Goal: Task Accomplishment & Management: Use online tool/utility

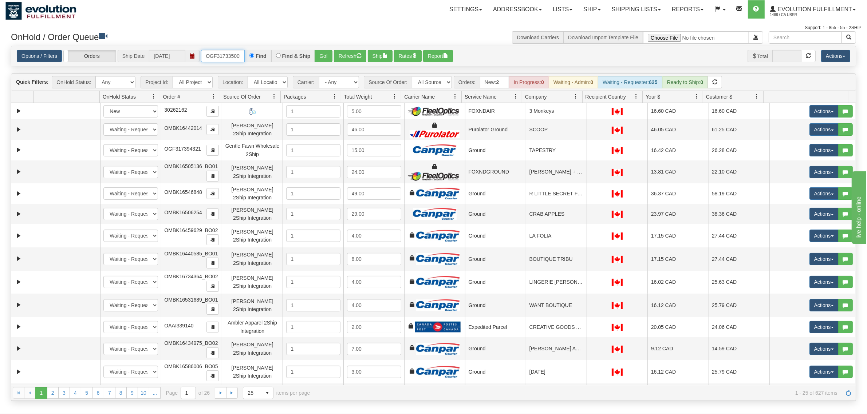
type input "OGF317335005"
click at [329, 56] on button "Go!" at bounding box center [324, 56] width 18 height 12
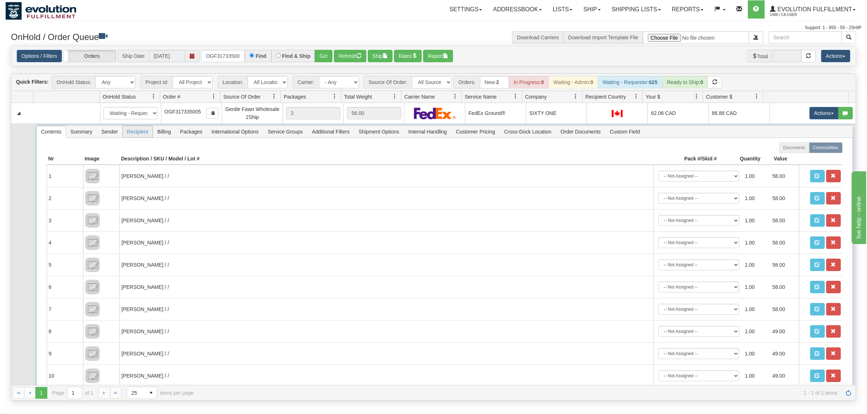
click at [135, 136] on span "Recipient" at bounding box center [138, 132] width 30 height 12
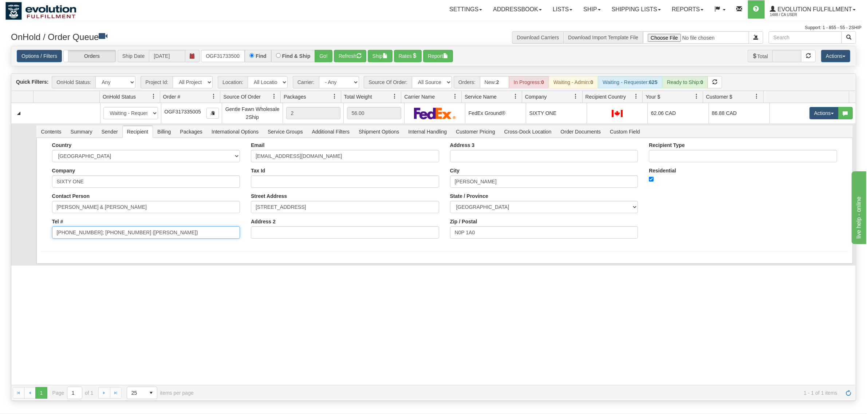
drag, startPoint x: 158, startPoint y: 232, endPoint x: 87, endPoint y: 248, distance: 72.8
click at [87, 248] on form "Country [GEOGRAPHIC_DATA] [GEOGRAPHIC_DATA] [GEOGRAPHIC_DATA] [GEOGRAPHIC_DATA]…" at bounding box center [444, 197] width 807 height 110
type input "[PHONE_NUMBER]"
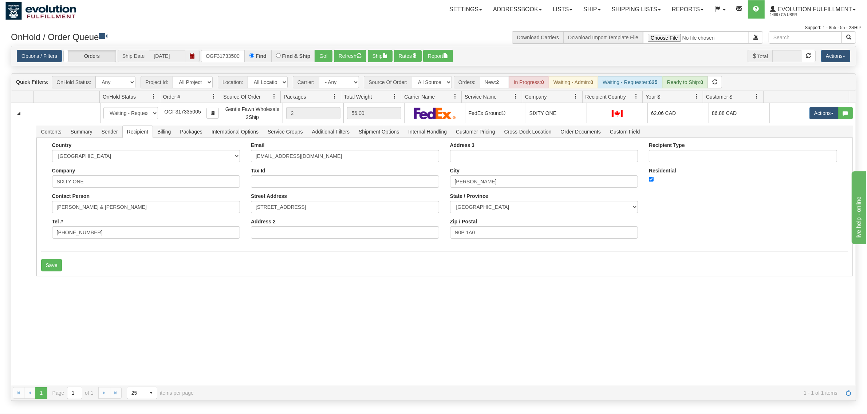
click at [60, 280] on div "31542136 EVOLUTION V3 90879430 90961308 New In Progress Waiting - Admin Waiting…" at bounding box center [433, 244] width 844 height 282
click at [55, 269] on button "Save" at bounding box center [51, 265] width 21 height 12
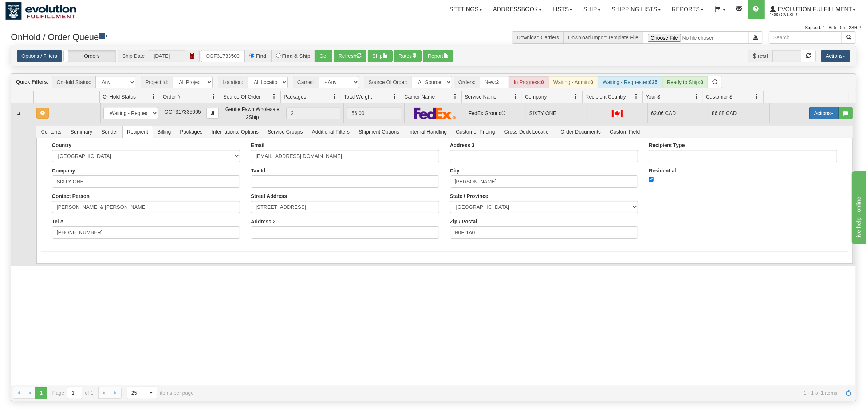
click at [812, 115] on button "Actions" at bounding box center [823, 113] width 29 height 12
click at [787, 157] on span "Ship" at bounding box center [794, 156] width 15 height 6
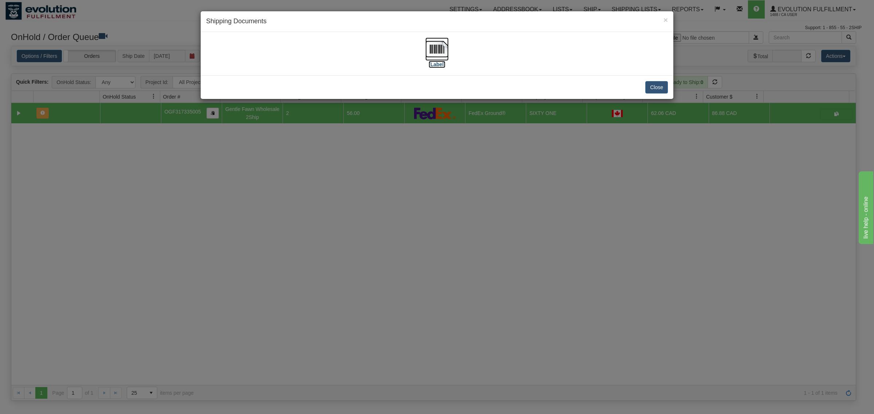
click at [444, 50] on img at bounding box center [436, 48] width 23 height 23
click at [661, 83] on button "Close" at bounding box center [656, 87] width 23 height 12
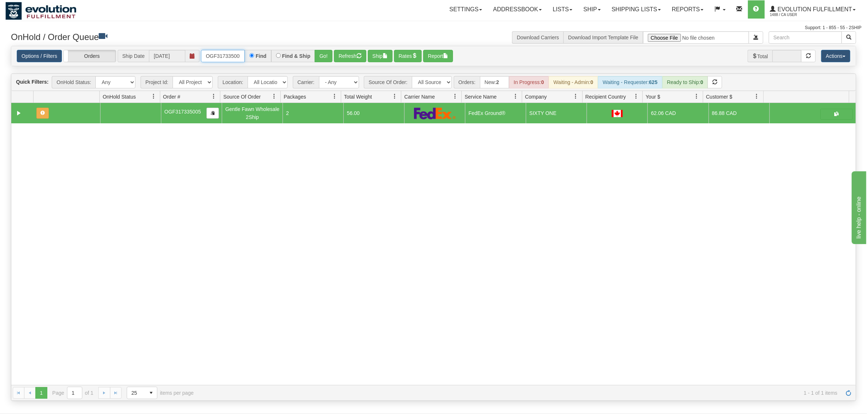
click at [215, 59] on input "OGF317335005" at bounding box center [223, 56] width 44 height 12
click at [233, 58] on input "OGF317335005" at bounding box center [223, 56] width 44 height 12
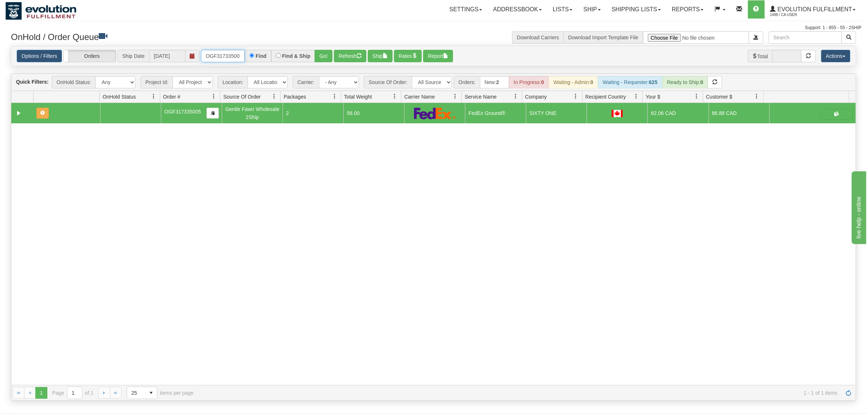
click at [233, 58] on input "OGF317335005" at bounding box center [223, 56] width 44 height 12
click at [323, 59] on button "Go!" at bounding box center [324, 56] width 18 height 12
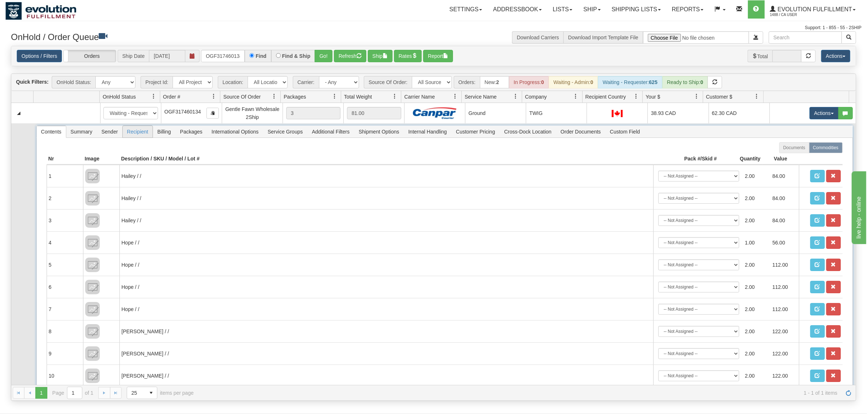
click at [139, 134] on span "Recipient" at bounding box center [138, 132] width 30 height 12
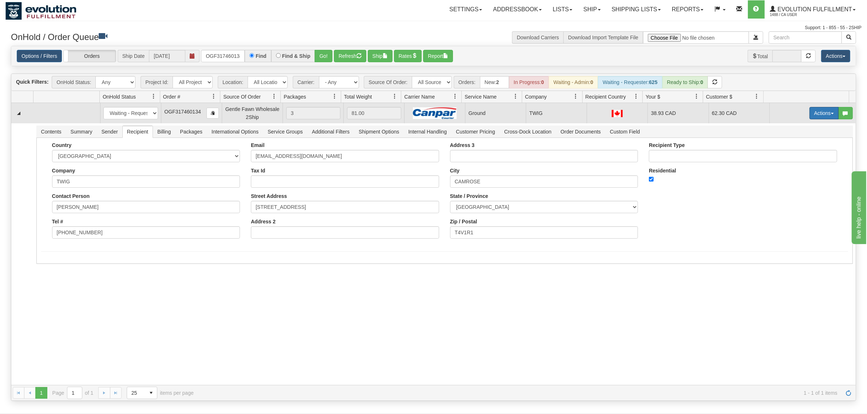
click at [809, 113] on button "Actions" at bounding box center [823, 113] width 29 height 12
click at [798, 155] on link "Ship" at bounding box center [809, 155] width 58 height 9
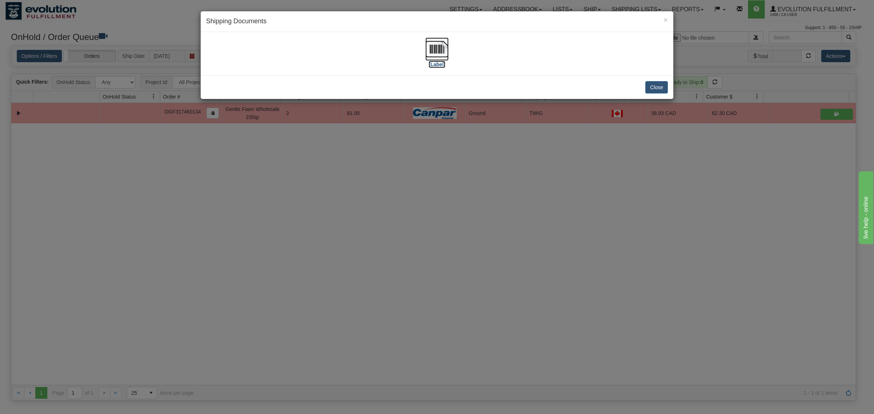
click at [435, 49] on img at bounding box center [436, 48] width 23 height 23
click at [663, 88] on button "Close" at bounding box center [656, 87] width 23 height 12
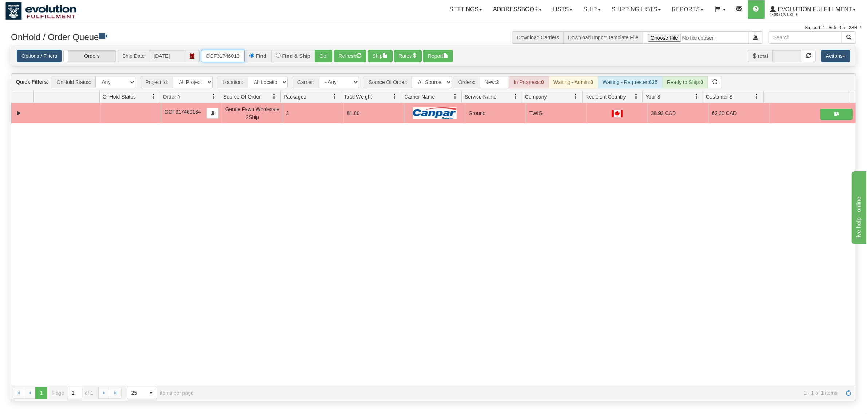
click at [228, 51] on input "OGF317460134" at bounding box center [223, 56] width 44 height 12
click at [324, 53] on button "Go!" at bounding box center [324, 56] width 18 height 12
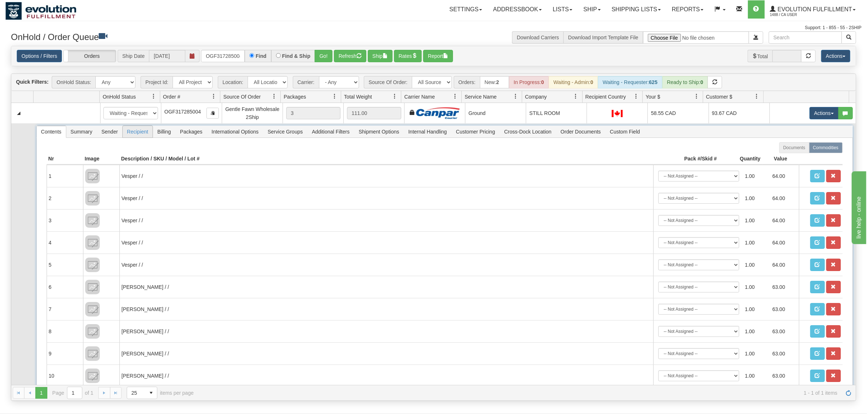
click at [128, 133] on span "Recipient" at bounding box center [138, 132] width 30 height 12
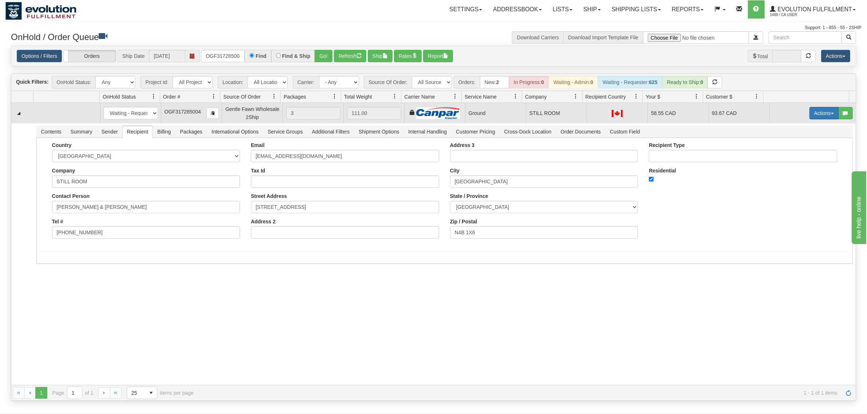
click at [821, 112] on button "Actions" at bounding box center [823, 113] width 29 height 12
click at [790, 157] on span "Ship" at bounding box center [794, 156] width 15 height 6
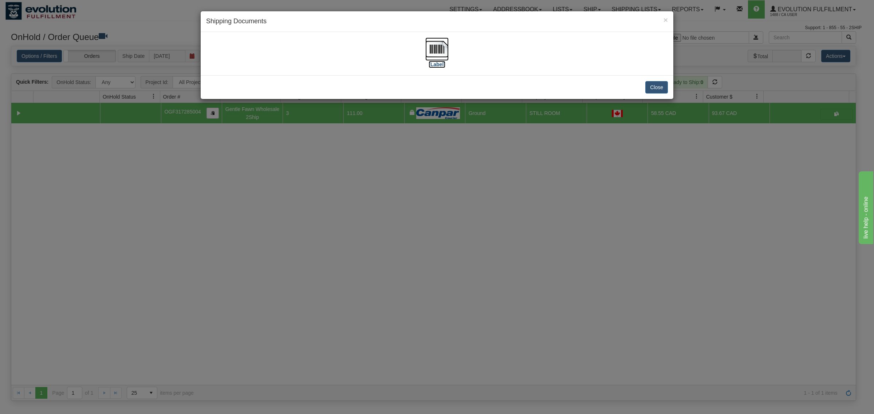
click at [431, 48] on img at bounding box center [436, 48] width 23 height 23
click at [653, 84] on button "Close" at bounding box center [656, 87] width 23 height 12
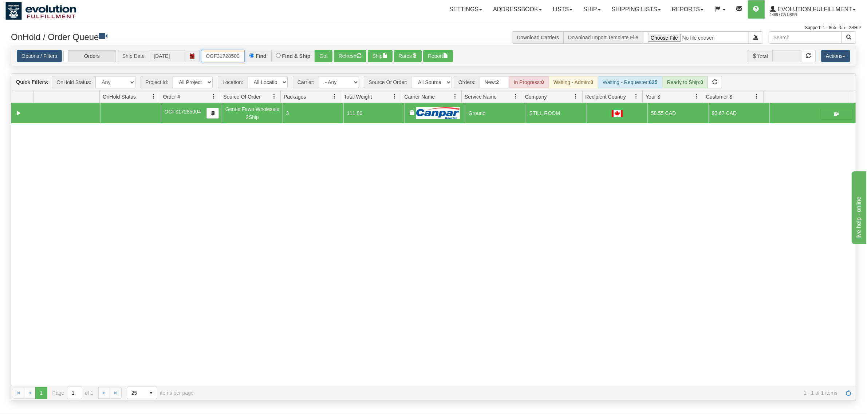
click at [229, 55] on input "OGF317285004" at bounding box center [223, 56] width 44 height 12
click at [317, 54] on button "Go!" at bounding box center [324, 56] width 18 height 12
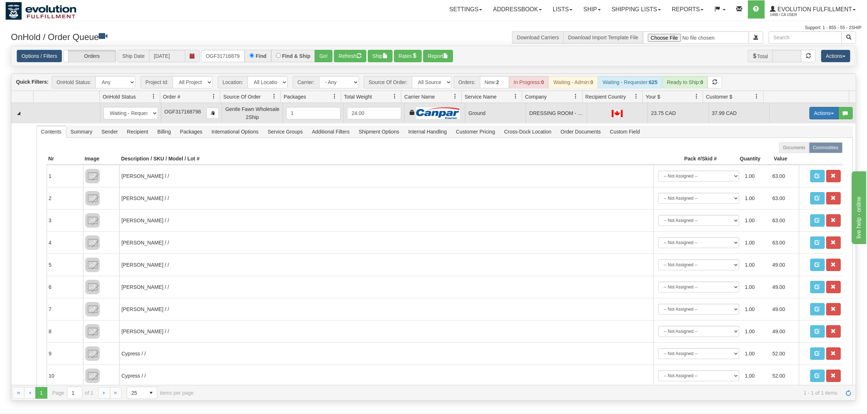
click at [818, 115] on button "Actions" at bounding box center [823, 113] width 29 height 12
click at [791, 156] on span "Ship" at bounding box center [794, 156] width 15 height 6
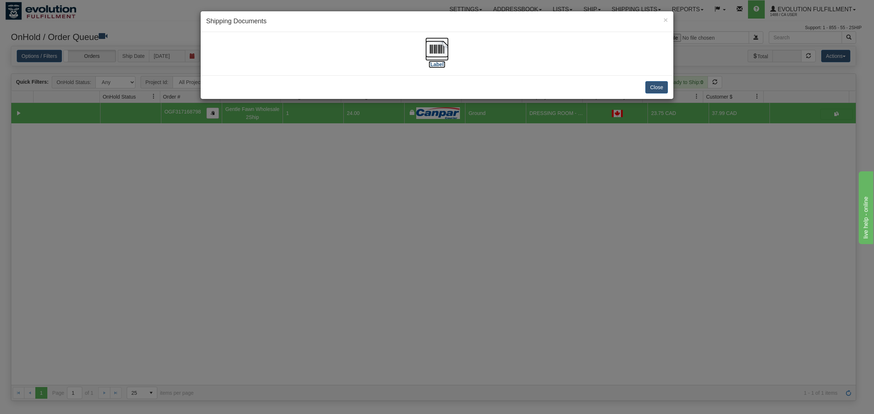
click at [438, 48] on img at bounding box center [436, 48] width 23 height 23
click at [653, 89] on button "Close" at bounding box center [656, 87] width 23 height 12
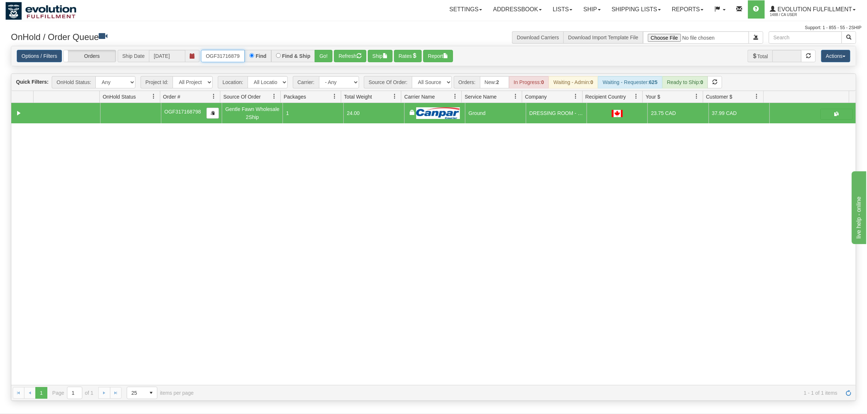
click at [207, 52] on input "OGF317168798" at bounding box center [223, 56] width 44 height 12
click at [323, 56] on button "Go!" at bounding box center [324, 56] width 18 height 12
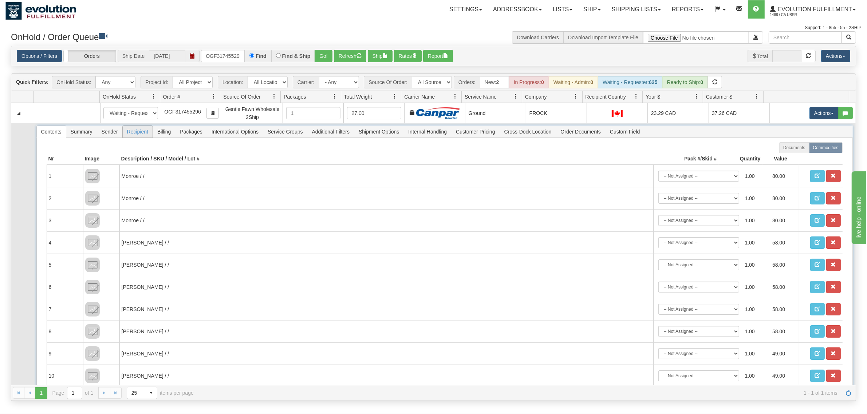
click at [146, 133] on span "Recipient" at bounding box center [138, 132] width 30 height 12
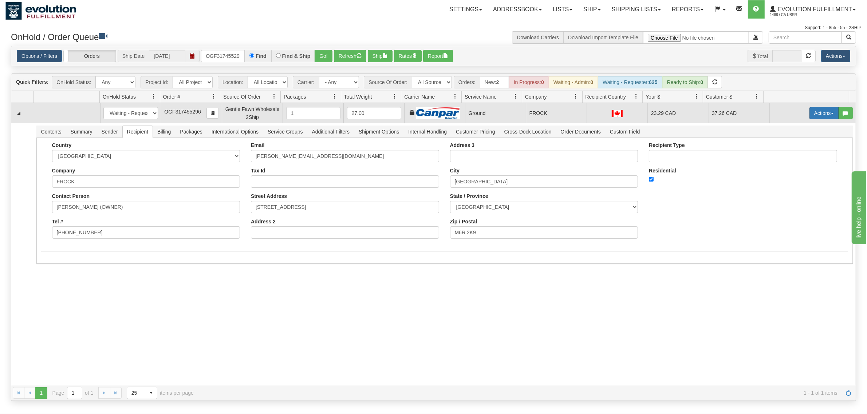
click at [810, 113] on button "Actions" at bounding box center [823, 113] width 29 height 12
click at [791, 157] on span "Ship" at bounding box center [794, 156] width 15 height 6
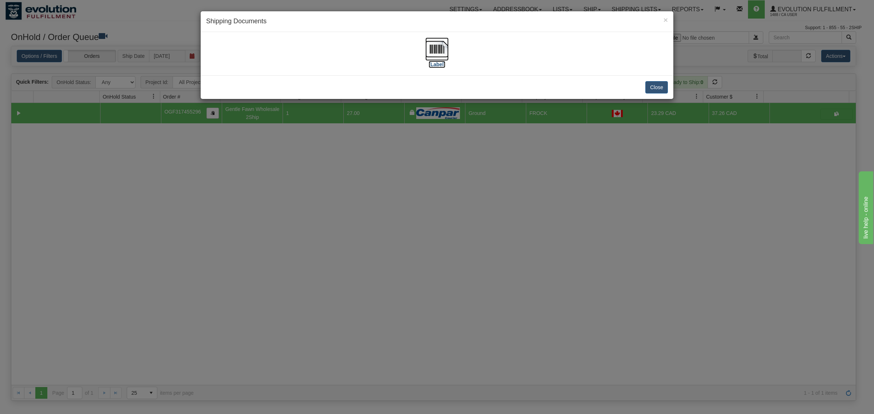
click at [438, 49] on img at bounding box center [436, 48] width 23 height 23
drag, startPoint x: 653, startPoint y: 83, endPoint x: 623, endPoint y: 74, distance: 31.3
click at [654, 83] on button "Close" at bounding box center [656, 87] width 23 height 12
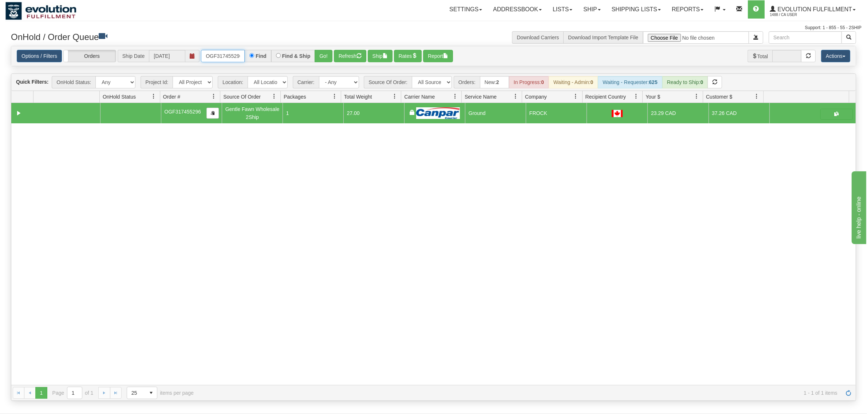
click at [228, 55] on input "OGF317455296" at bounding box center [223, 56] width 44 height 12
click at [328, 54] on button "Go!" at bounding box center [324, 56] width 18 height 12
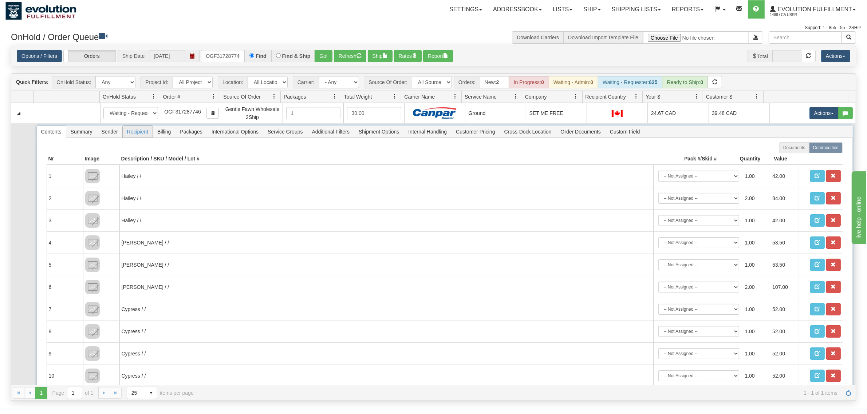
click at [131, 132] on span "Recipient" at bounding box center [138, 132] width 30 height 12
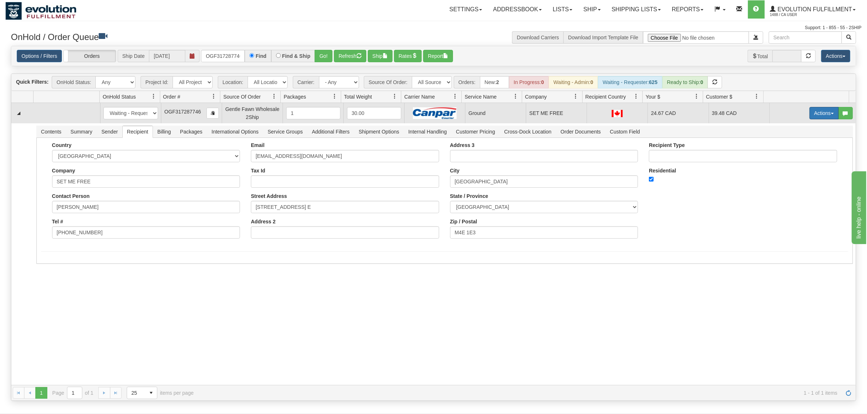
click at [815, 116] on button "Actions" at bounding box center [823, 113] width 29 height 12
click at [787, 153] on link "Ship" at bounding box center [809, 155] width 58 height 9
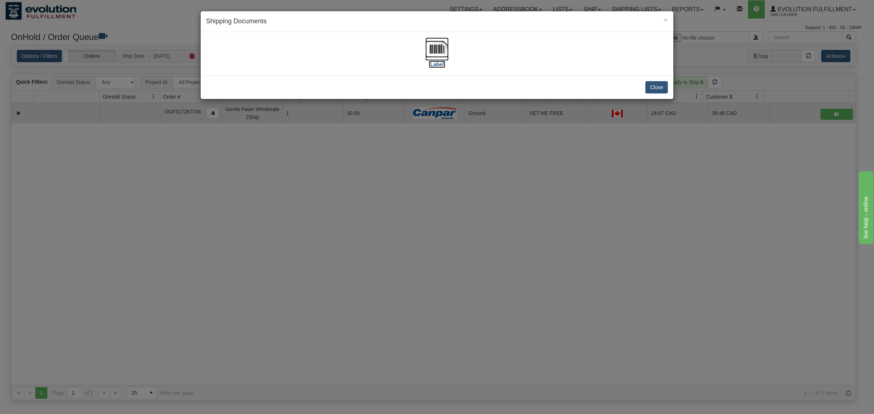
click at [441, 47] on img at bounding box center [436, 48] width 23 height 23
click at [658, 85] on button "Close" at bounding box center [656, 87] width 23 height 12
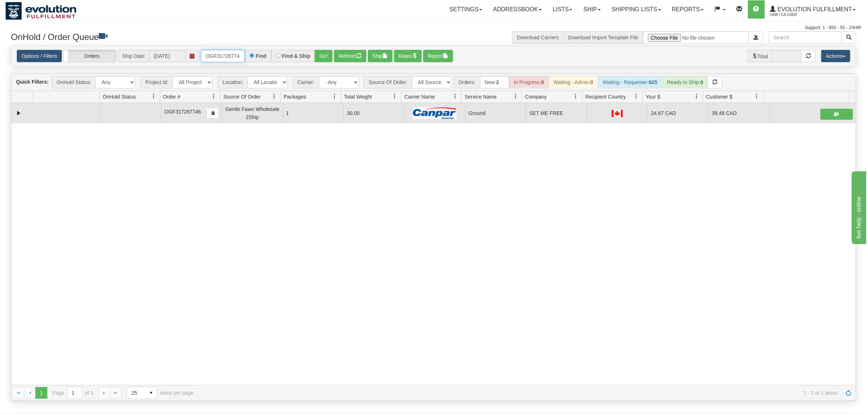
click at [213, 58] on input "OGF317287746" at bounding box center [223, 56] width 44 height 12
click at [332, 53] on button "Go!" at bounding box center [324, 56] width 18 height 12
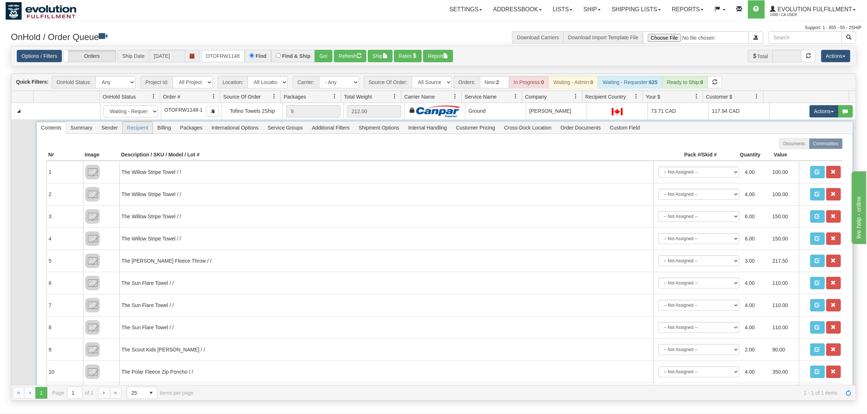
click at [141, 126] on span "Recipient" at bounding box center [138, 128] width 30 height 12
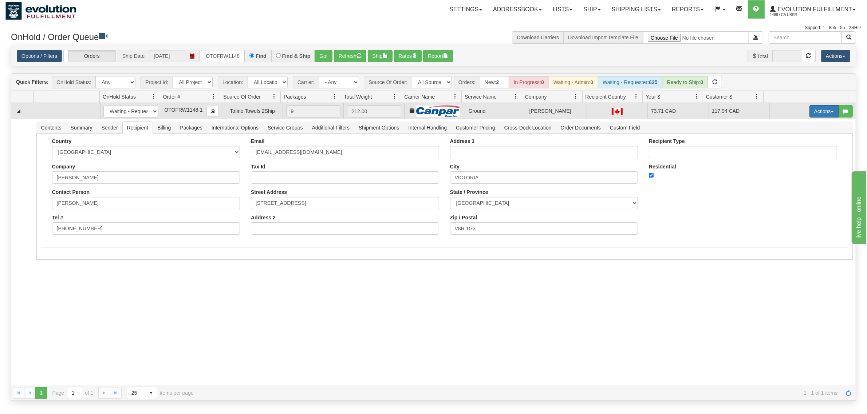
click at [819, 115] on button "Actions" at bounding box center [823, 111] width 29 height 12
click at [787, 153] on span at bounding box center [789, 153] width 5 height 5
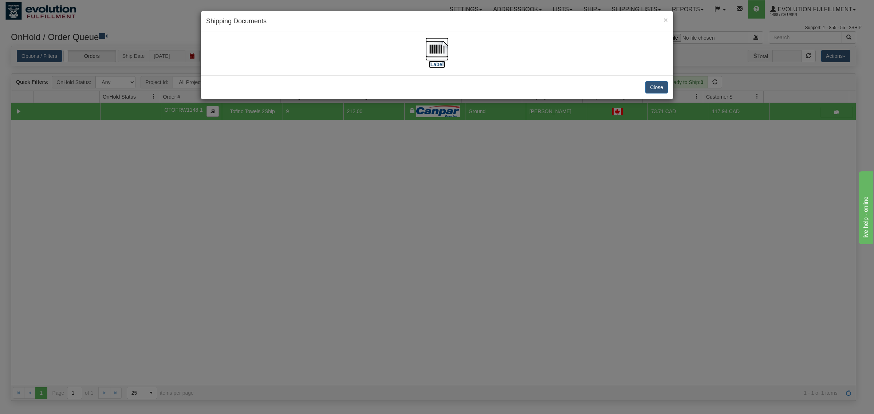
click at [431, 45] on img at bounding box center [436, 48] width 23 height 23
click at [653, 88] on button "Close" at bounding box center [656, 87] width 23 height 12
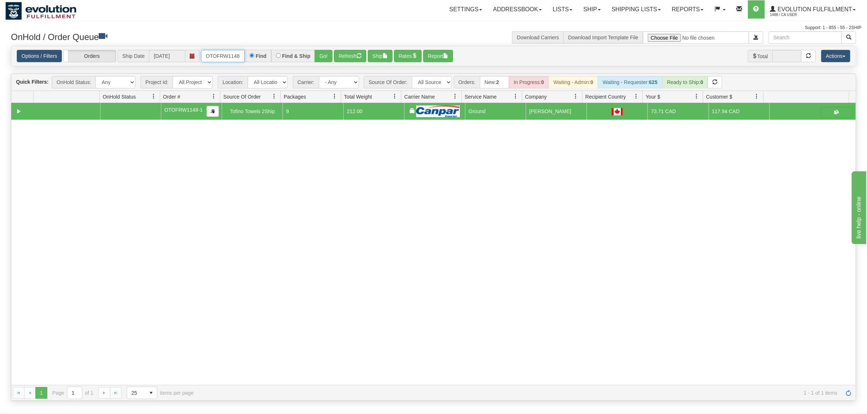
click at [238, 55] on input "OTOFRW1148-1" at bounding box center [223, 56] width 44 height 12
click at [238, 54] on input "OTOFRW1148-1" at bounding box center [223, 56] width 44 height 12
type input "OGF318349632"
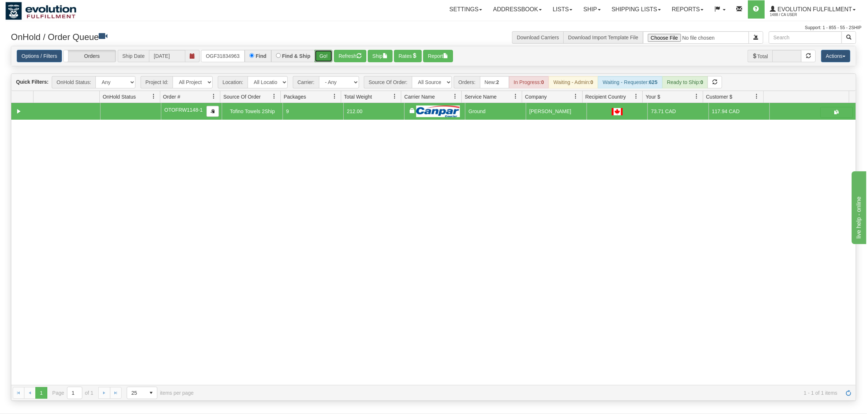
click at [332, 53] on button "Go!" at bounding box center [324, 56] width 18 height 12
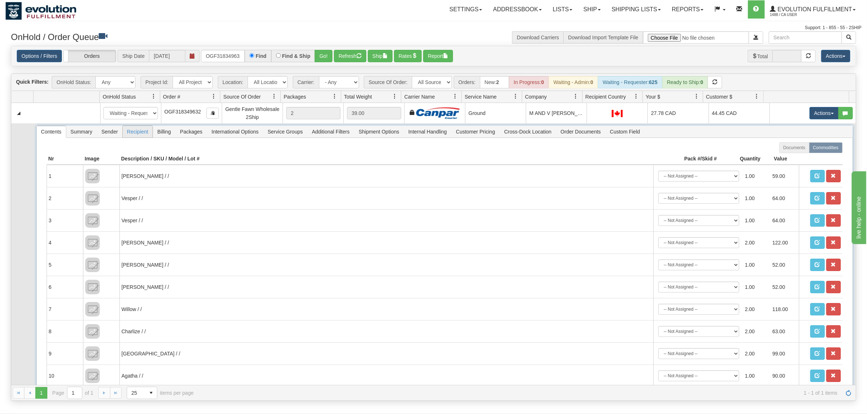
click at [142, 135] on span "Recipient" at bounding box center [138, 132] width 30 height 12
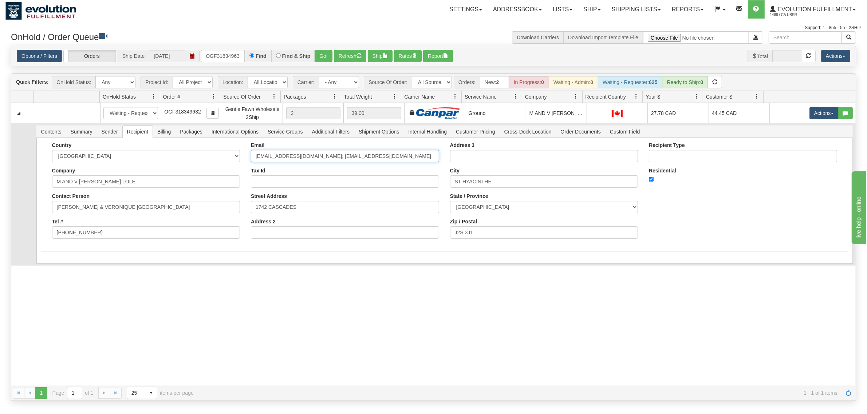
drag, startPoint x: 406, startPoint y: 153, endPoint x: 304, endPoint y: 183, distance: 106.0
click at [304, 183] on div "Email [EMAIL_ADDRESS][DOMAIN_NAME]; [EMAIL_ADDRESS][DOMAIN_NAME] Tax Id Street …" at bounding box center [344, 193] width 199 height 102
type input "[EMAIL_ADDRESS][DOMAIN_NAME]"
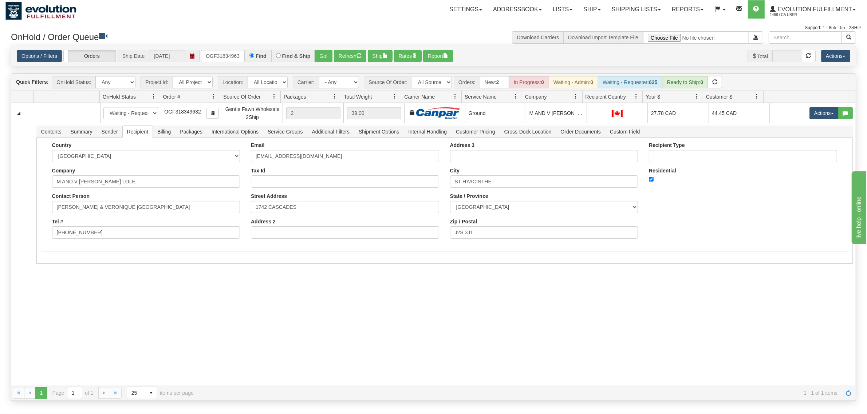
click at [70, 303] on div "31581247 EVOLUTION V3 90997635 90997636 New In Progress Waiting - Admin Waiting…" at bounding box center [433, 244] width 844 height 282
click at [55, 266] on button "Save" at bounding box center [51, 265] width 21 height 12
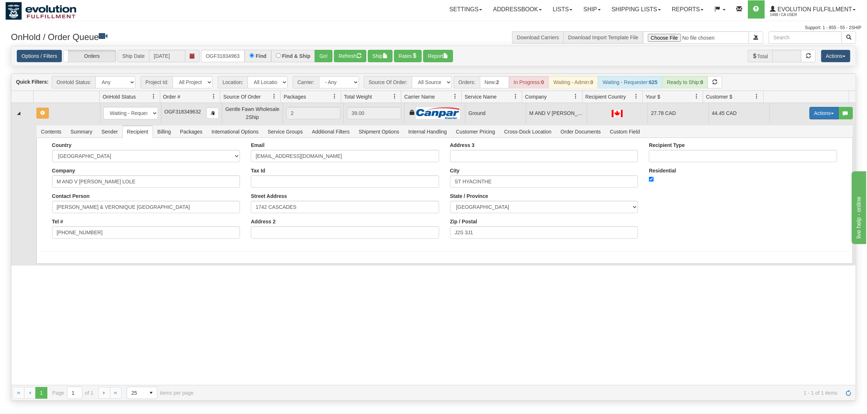
click at [809, 110] on button "Actions" at bounding box center [823, 113] width 29 height 12
click at [787, 155] on span "Ship" at bounding box center [794, 156] width 15 height 6
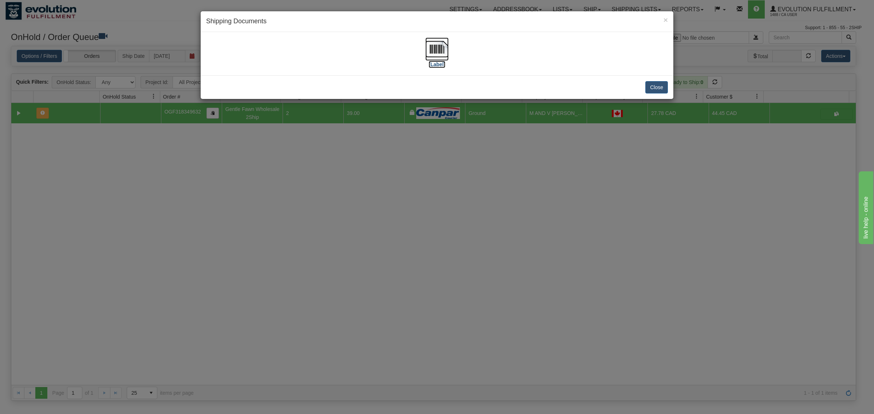
click at [431, 46] on img at bounding box center [436, 48] width 23 height 23
click at [657, 88] on button "Close" at bounding box center [656, 87] width 23 height 12
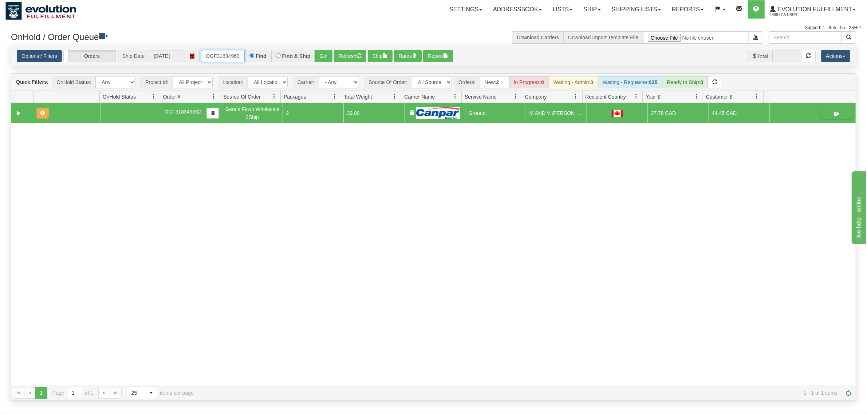
click at [222, 57] on input "OGF318349632" at bounding box center [223, 56] width 44 height 12
click at [325, 63] on div "Options / Filters Group Shipments Orders Ship Date [DATE] OTOFW46913-1 Find Fin…" at bounding box center [433, 56] width 844 height 20
click at [325, 59] on button "Go!" at bounding box center [324, 56] width 18 height 12
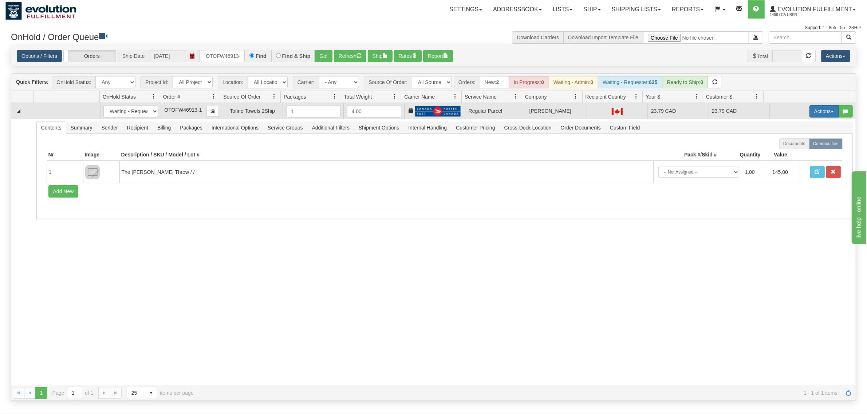
click at [814, 116] on button "Actions" at bounding box center [823, 111] width 29 height 12
click at [789, 145] on span "Rate All Services" at bounding box center [809, 144] width 44 height 6
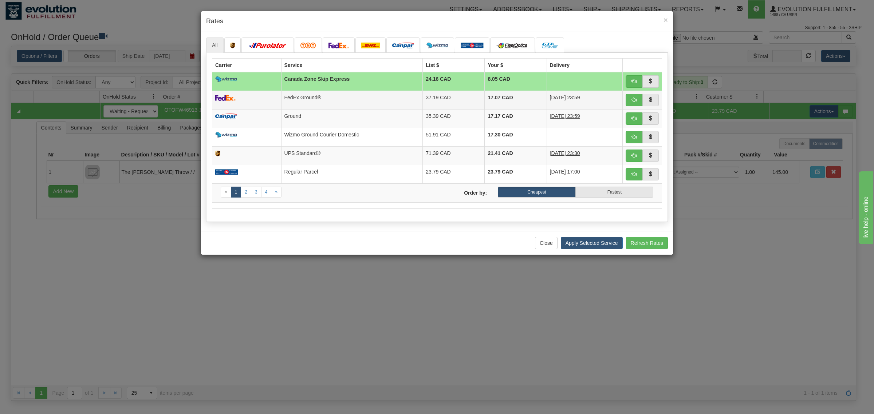
click at [332, 105] on td "FedEx Ground®" at bounding box center [352, 100] width 142 height 19
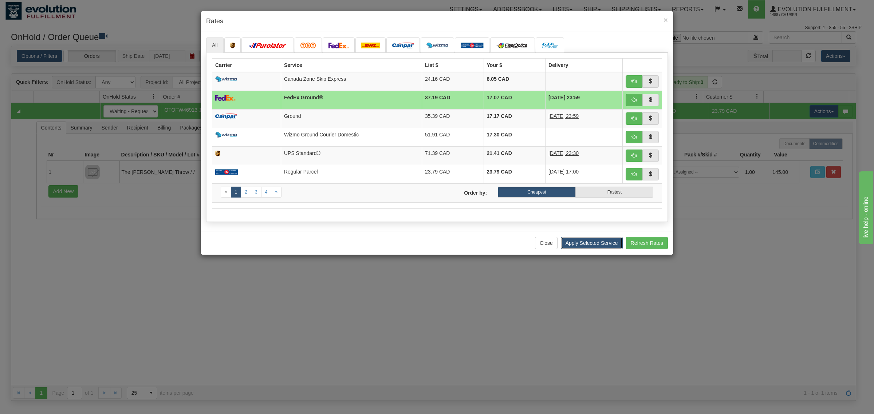
click at [587, 249] on button "Apply Selected Service" at bounding box center [592, 243] width 62 height 12
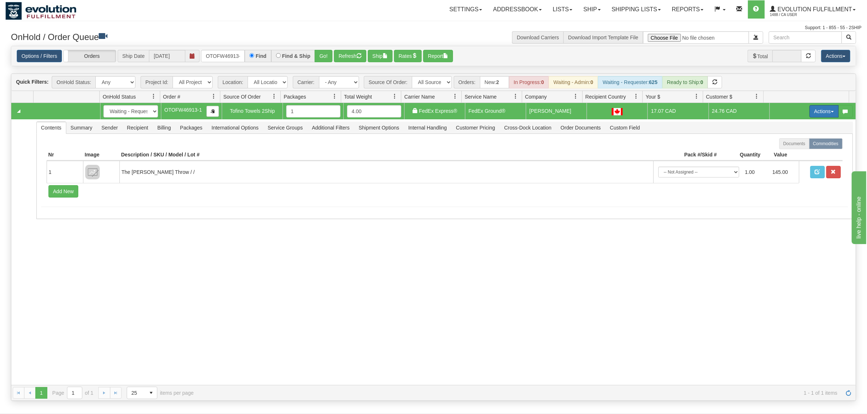
click at [809, 106] on button "Actions" at bounding box center [823, 111] width 29 height 12
click at [795, 153] on link "Ship" at bounding box center [809, 153] width 58 height 9
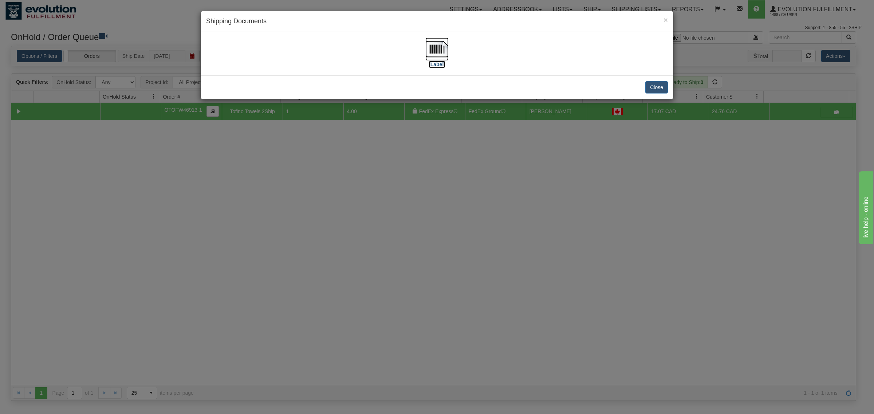
click at [434, 55] on img at bounding box center [436, 48] width 23 height 23
click at [663, 91] on button "Close" at bounding box center [656, 87] width 23 height 12
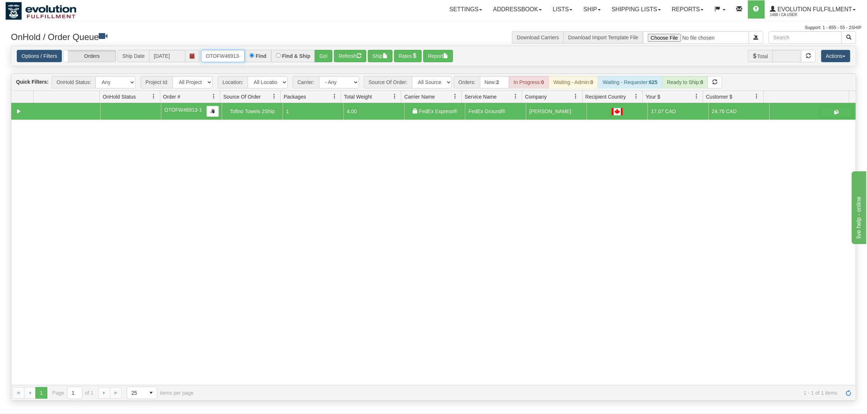
click at [211, 59] on input "OTOFW46913-1" at bounding box center [223, 56] width 44 height 12
type input "OGF317517777"
click at [326, 58] on button "Go!" at bounding box center [324, 56] width 18 height 12
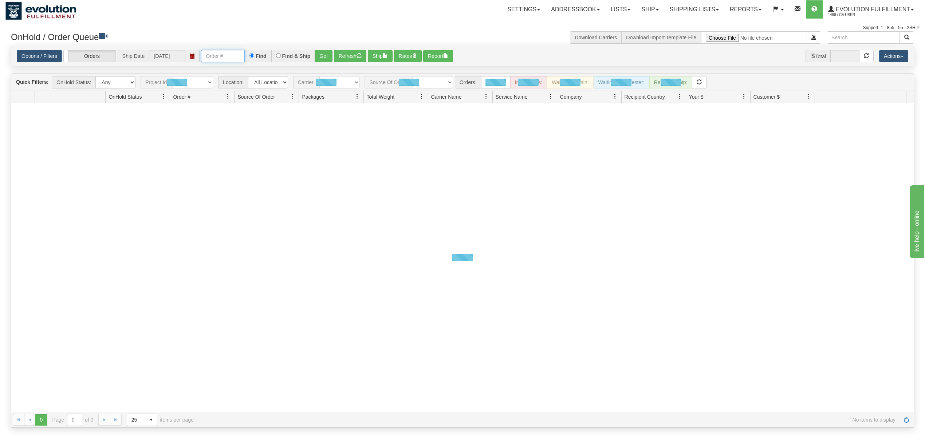
click at [230, 55] on input "text" at bounding box center [223, 56] width 44 height 12
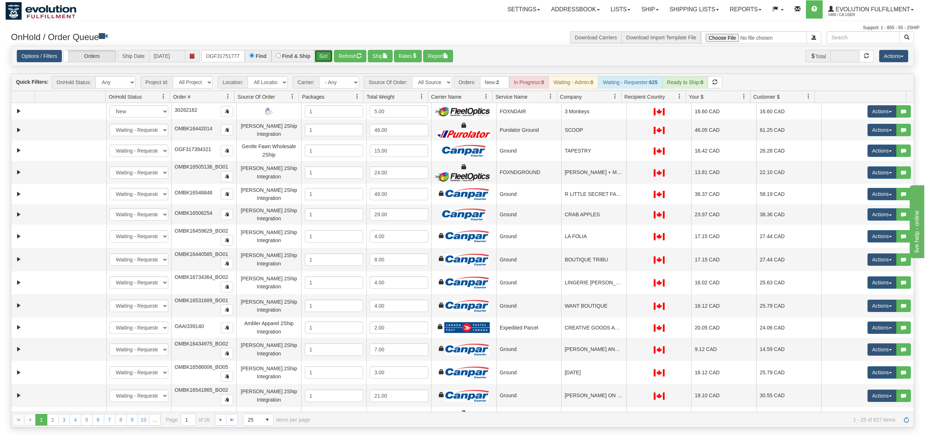
click at [317, 57] on button "Go!" at bounding box center [324, 56] width 18 height 12
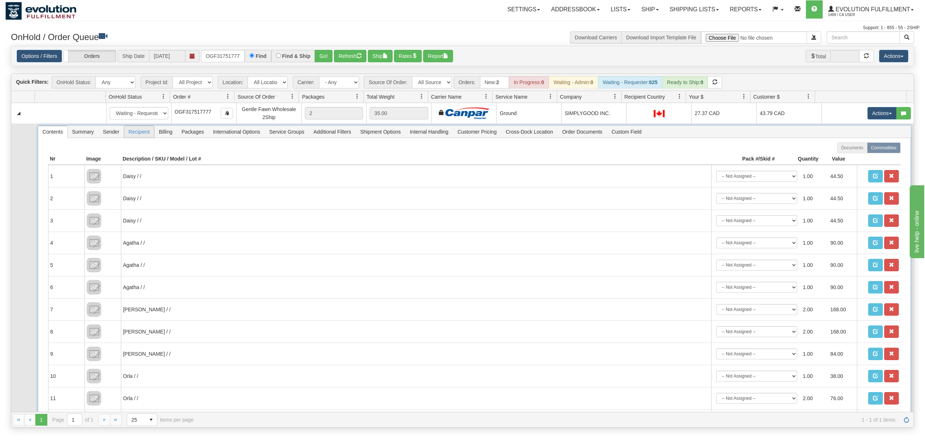
click at [142, 135] on span "Recipient" at bounding box center [139, 132] width 30 height 12
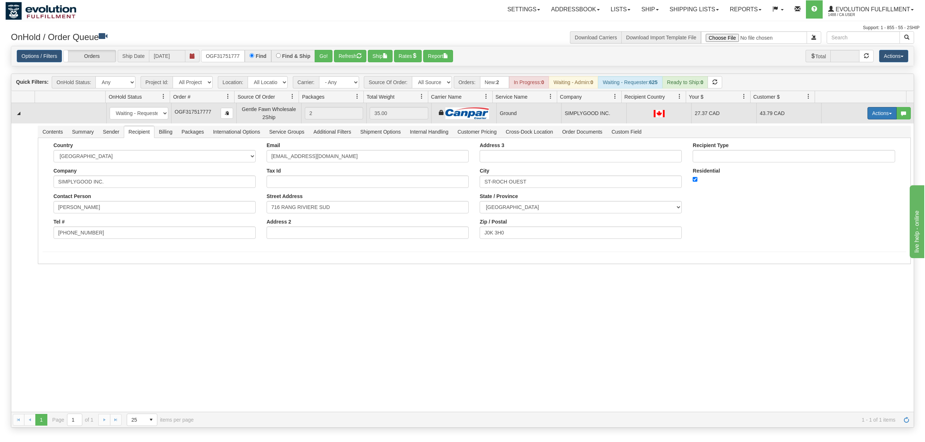
click at [877, 114] on button "Actions" at bounding box center [881, 113] width 29 height 12
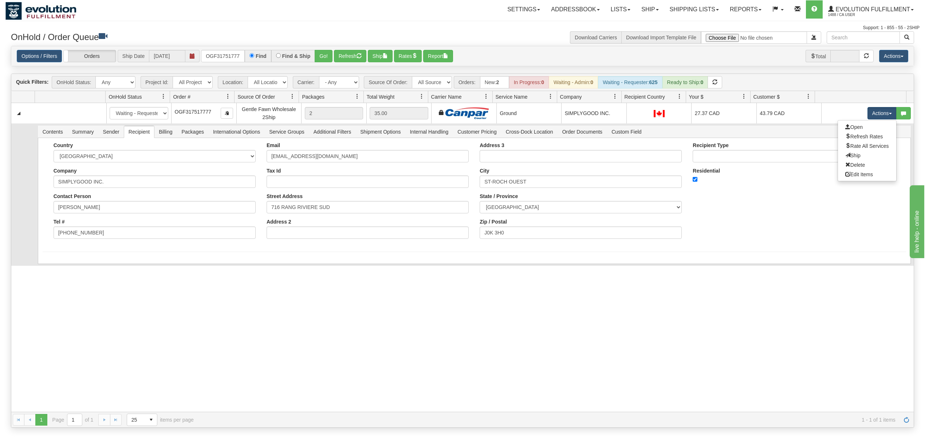
click at [850, 155] on link "Ship" at bounding box center [867, 155] width 58 height 9
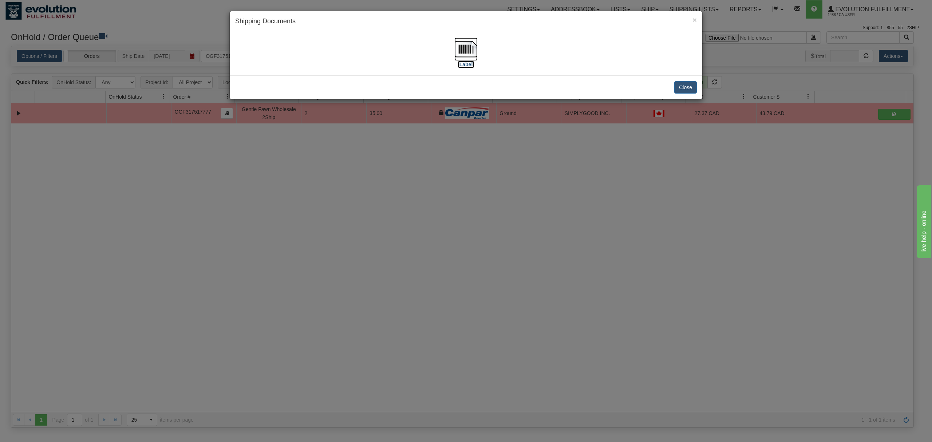
click at [473, 49] on img at bounding box center [465, 48] width 23 height 23
click at [693, 85] on button "Close" at bounding box center [685, 87] width 23 height 12
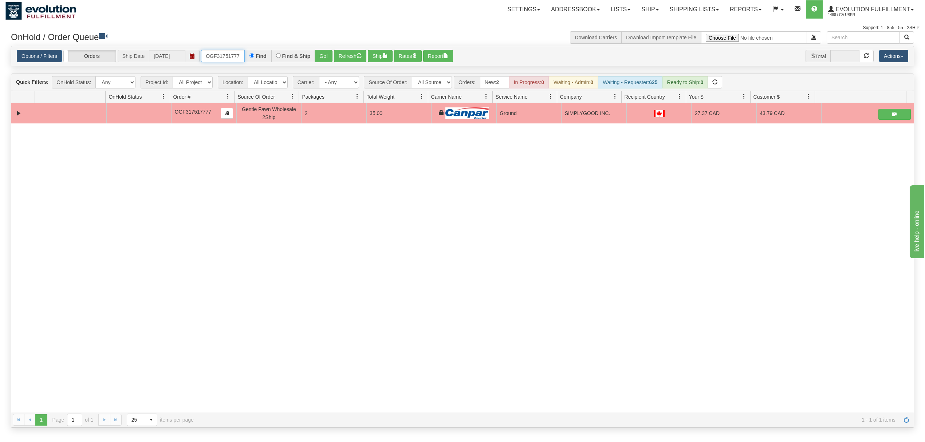
click at [233, 61] on input "OGF317517777" at bounding box center [223, 56] width 44 height 12
type input "OGF317300312"
click at [318, 61] on button "Go!" at bounding box center [324, 56] width 18 height 12
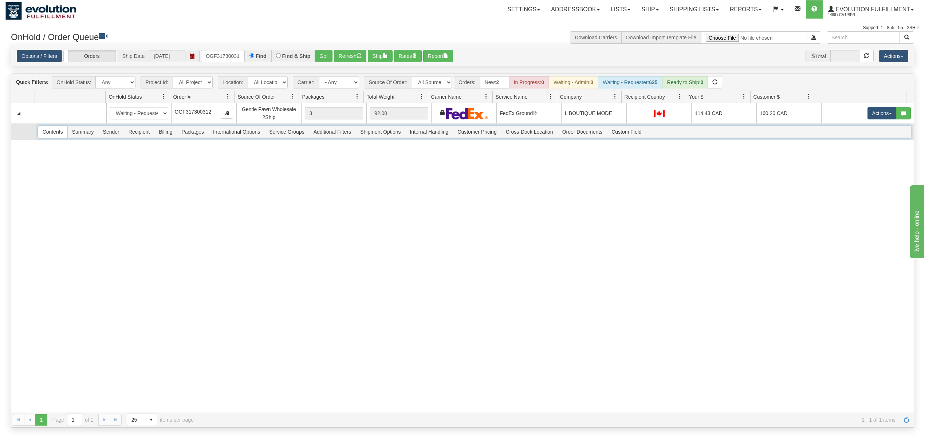
click at [142, 134] on span "Recipient" at bounding box center [139, 132] width 30 height 12
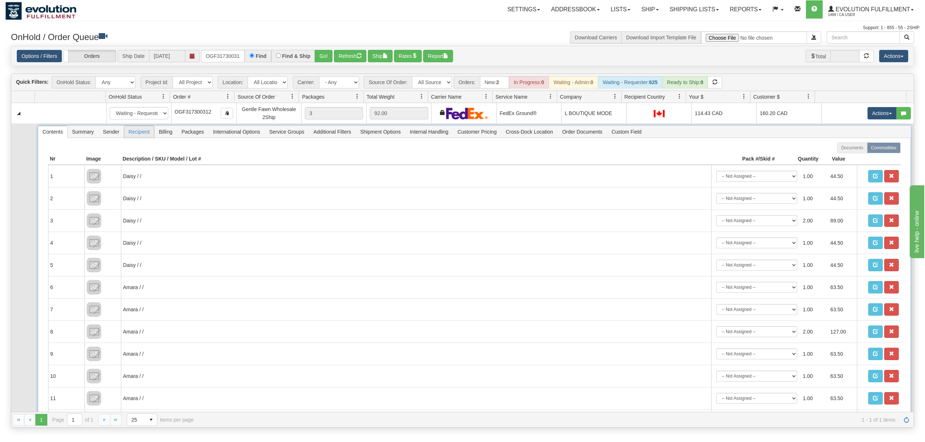
click at [142, 134] on span "Recipient" at bounding box center [139, 132] width 30 height 12
